Goal: Information Seeking & Learning: Learn about a topic

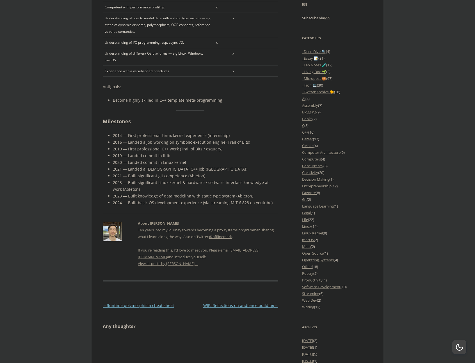
scroll to position [462, 0]
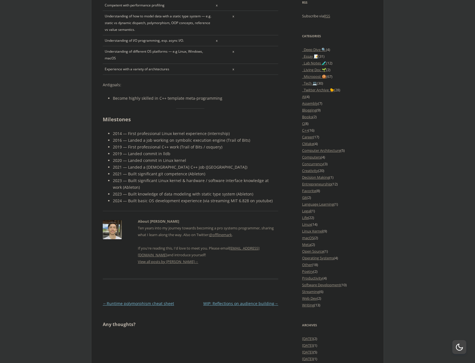
click at [181, 225] on p "Ten years into my journey towards becoming a pro systems programmer, sharing wh…" at bounding box center [208, 242] width 140 height 34
click at [109, 220] on img at bounding box center [112, 229] width 19 height 19
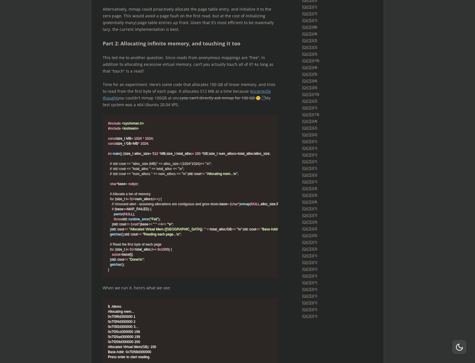
scroll to position [845, 0]
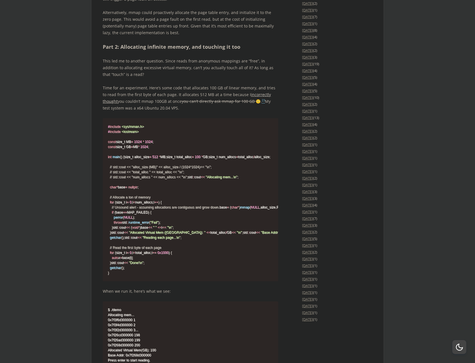
click at [256, 104] on link "incorrectly thought" at bounding box center [187, 98] width 168 height 12
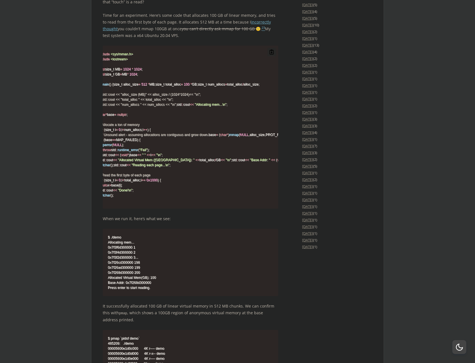
scroll to position [0, 11]
